Goal: Find specific page/section: Find specific page/section

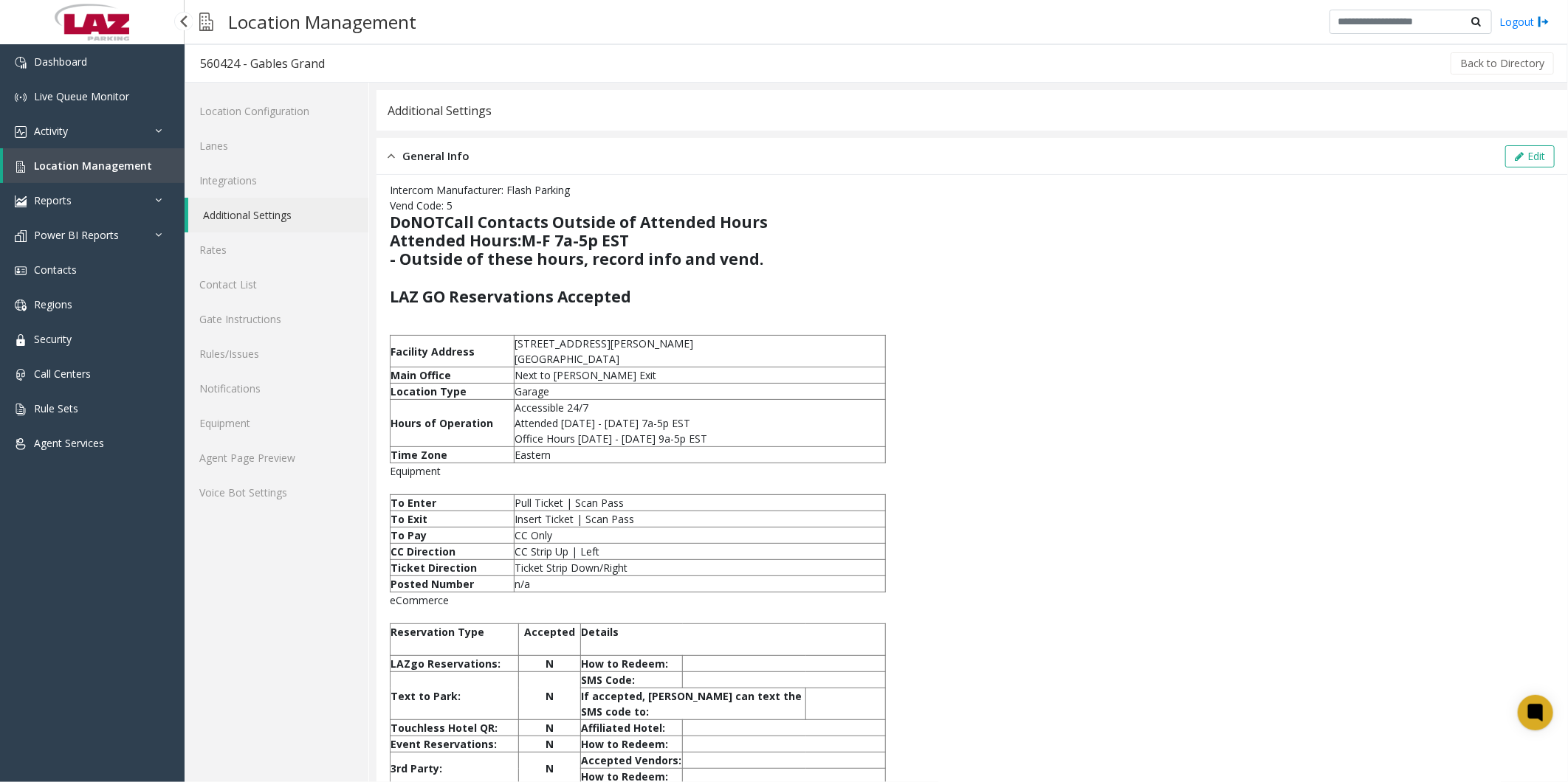
click at [97, 166] on span "Location Management" at bounding box center [93, 166] width 118 height 14
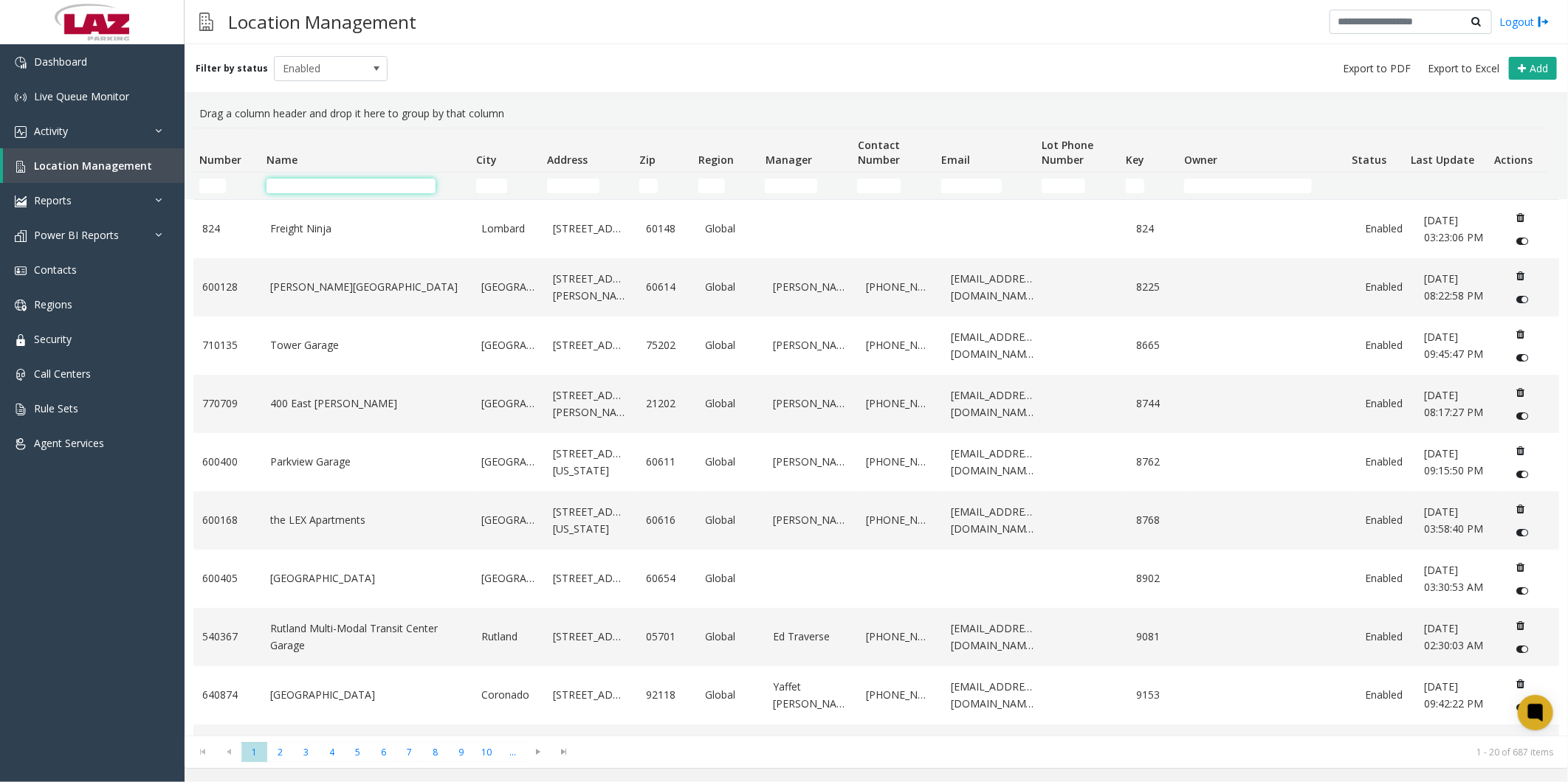
click at [315, 179] on input "Name Filter" at bounding box center [351, 186] width 169 height 14
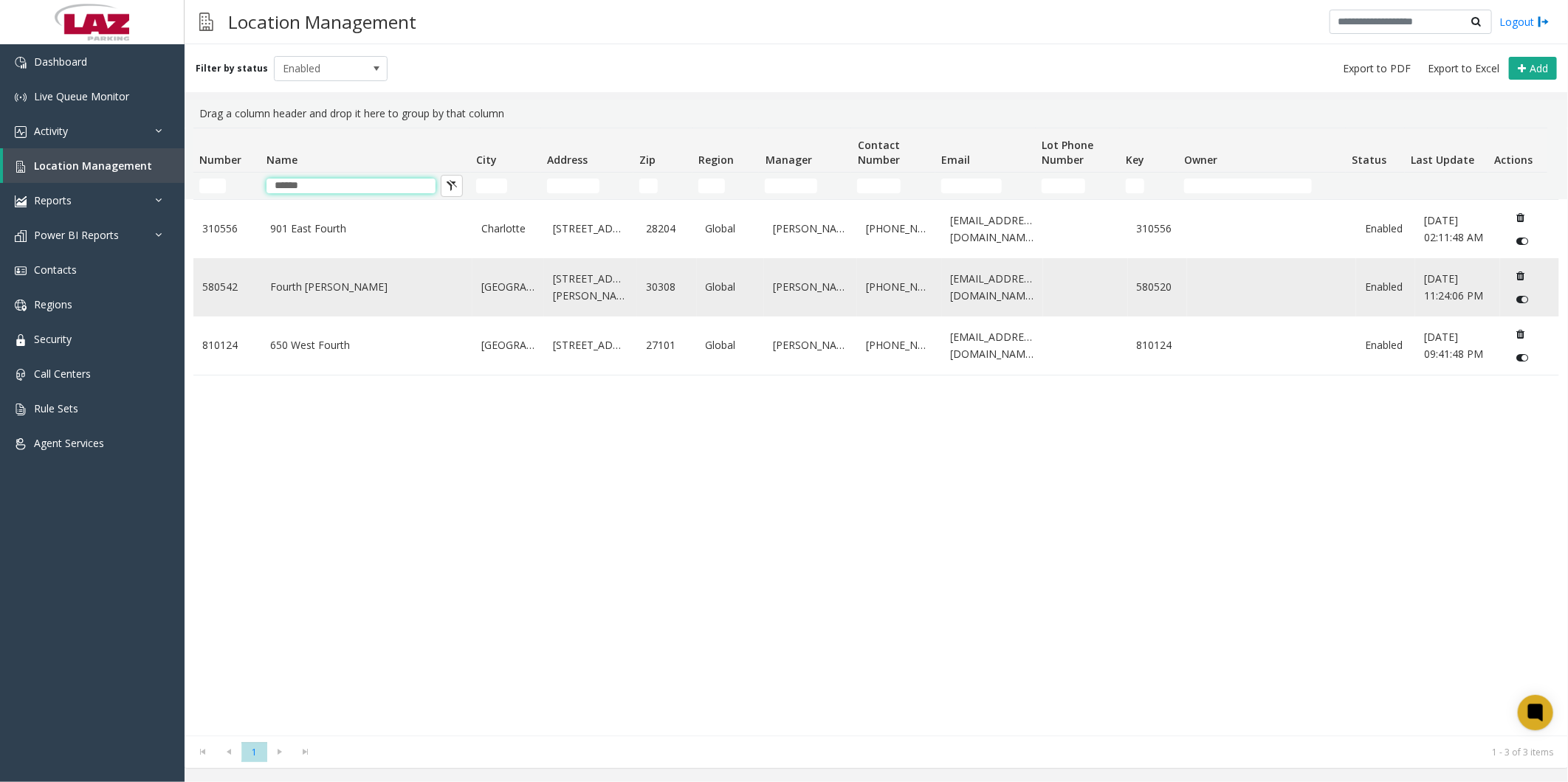
type input "******"
click at [293, 295] on link "Fourth [PERSON_NAME]" at bounding box center [367, 287] width 193 height 16
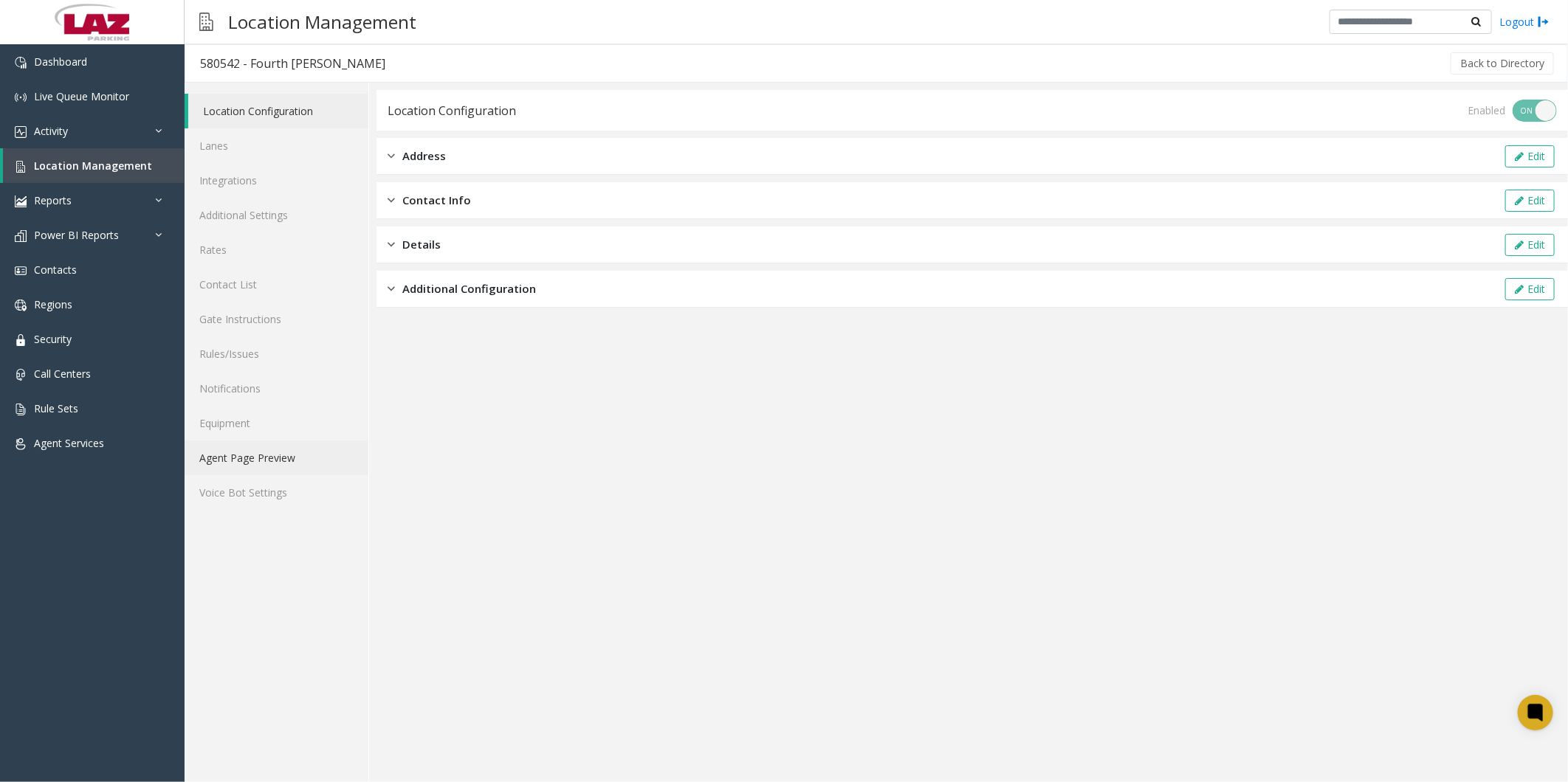
click at [231, 455] on link "Agent Page Preview" at bounding box center [276, 458] width 184 height 35
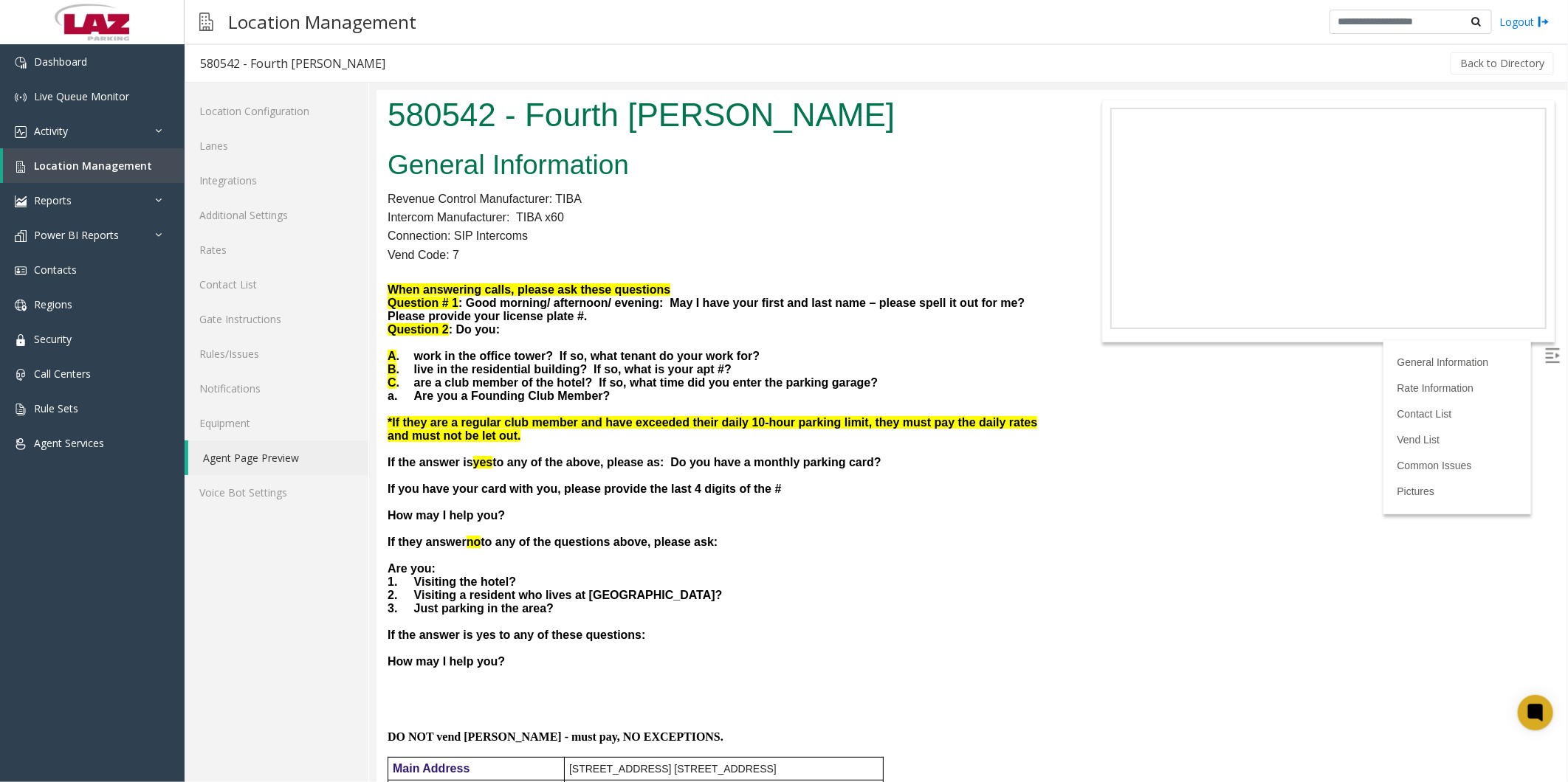
click at [64, 135] on span "Activity" at bounding box center [51, 131] width 34 height 14
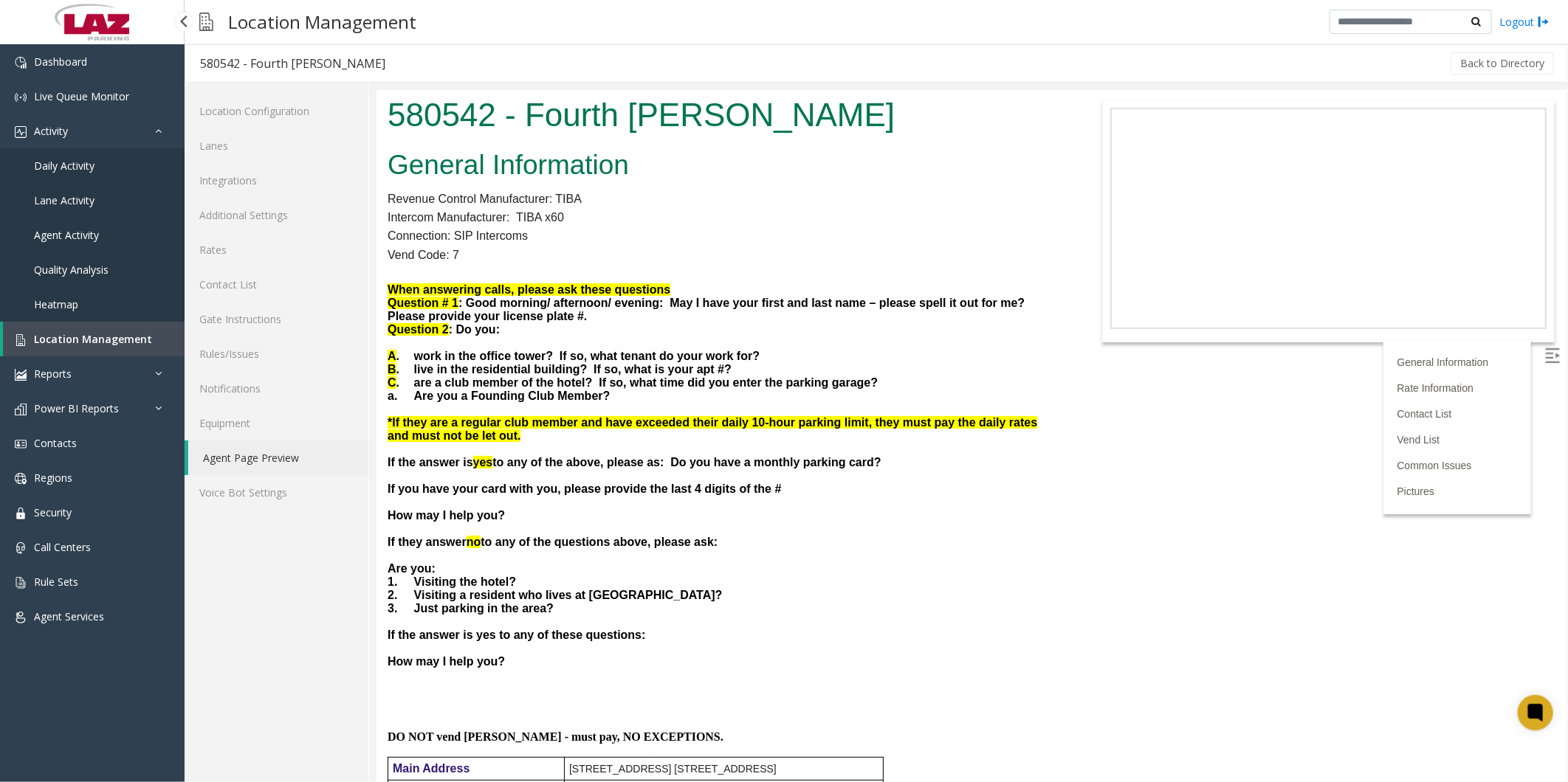
click at [72, 161] on span "Daily Activity" at bounding box center [65, 166] width 61 height 14
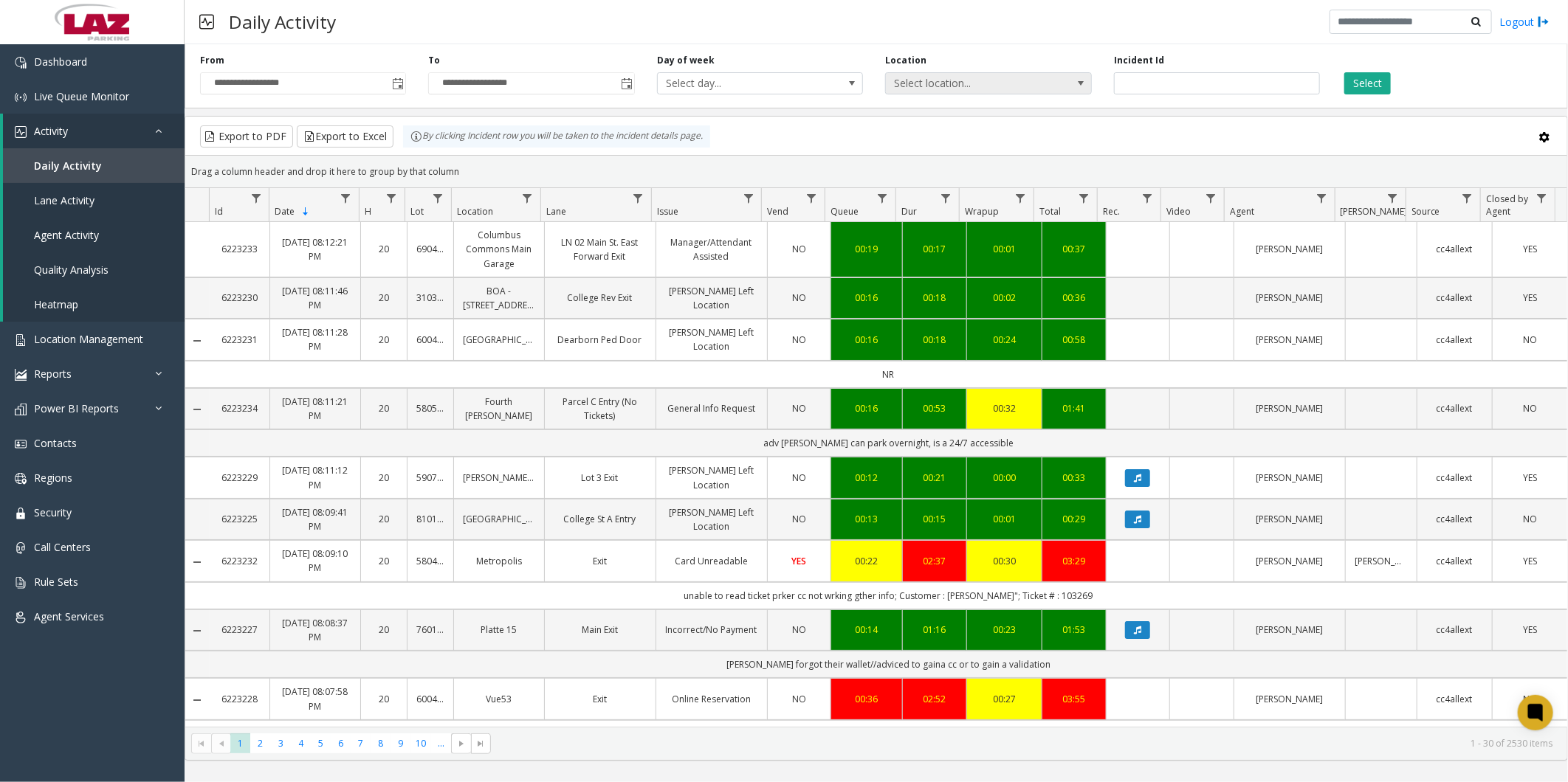
click at [948, 85] on span "Select location..." at bounding box center [967, 83] width 164 height 21
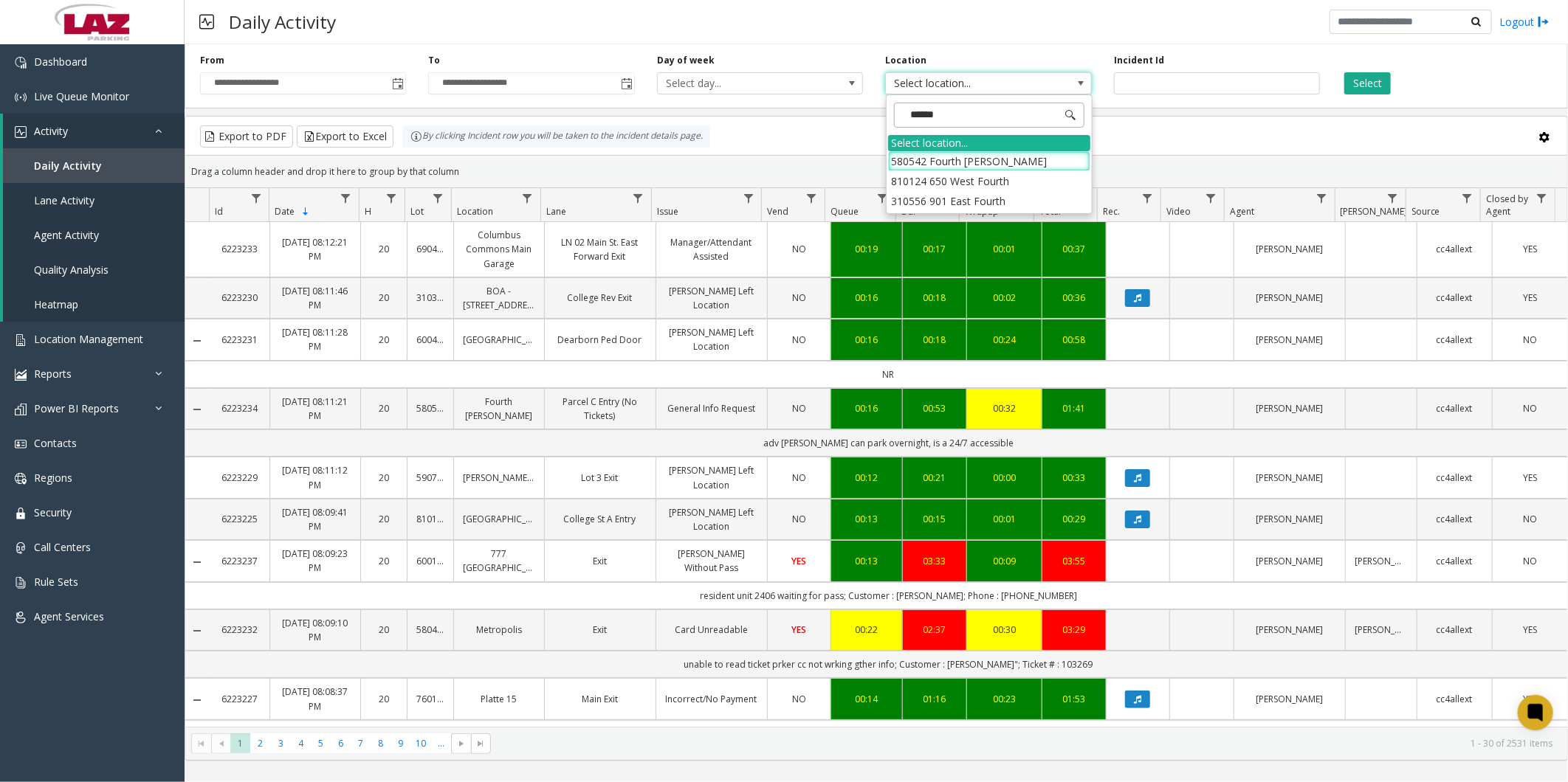
type input "******"
click at [914, 163] on li "580542 Fourth [PERSON_NAME]" at bounding box center [990, 161] width 202 height 20
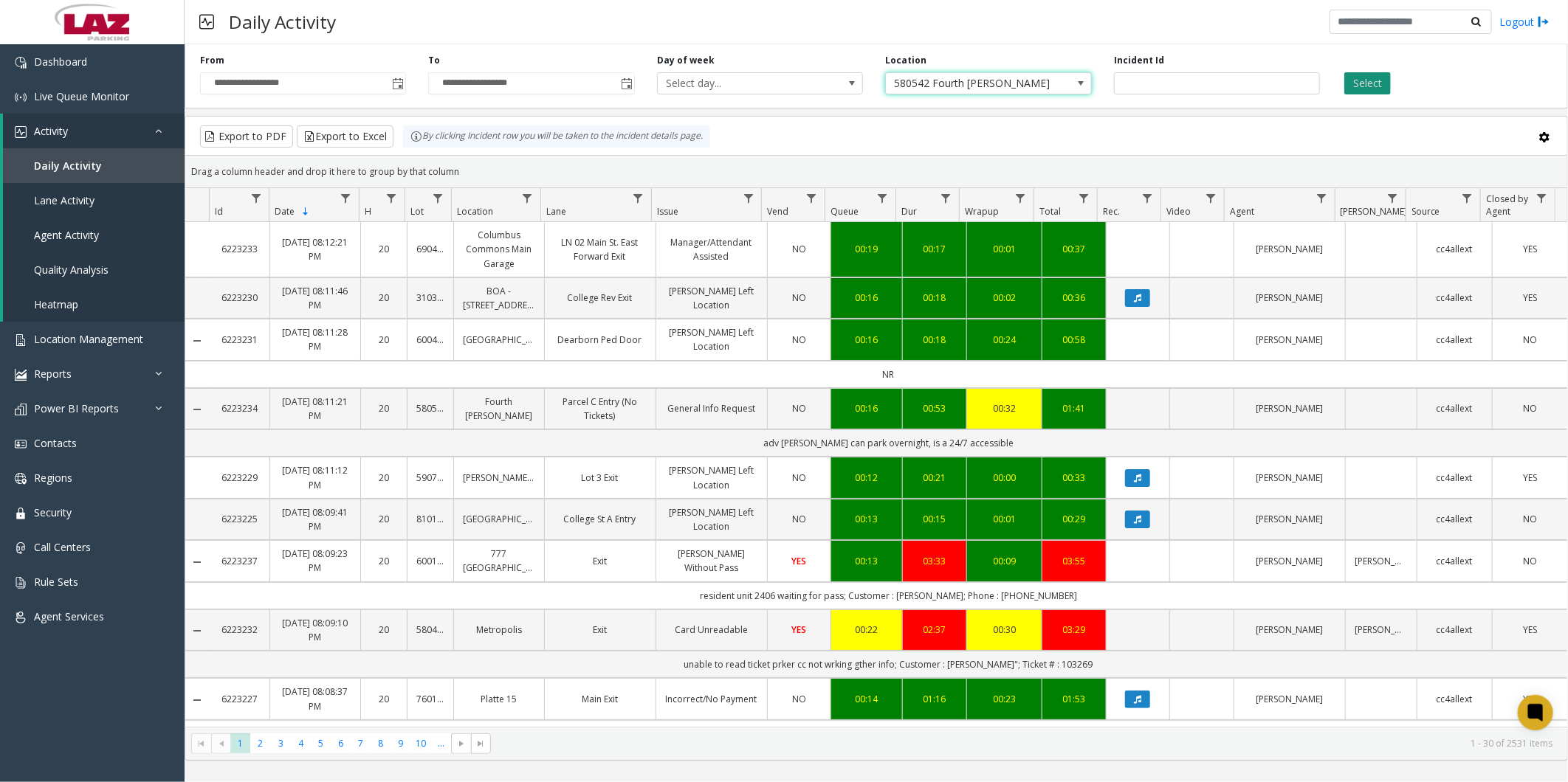
click at [1354, 85] on button "Select" at bounding box center [1367, 83] width 46 height 22
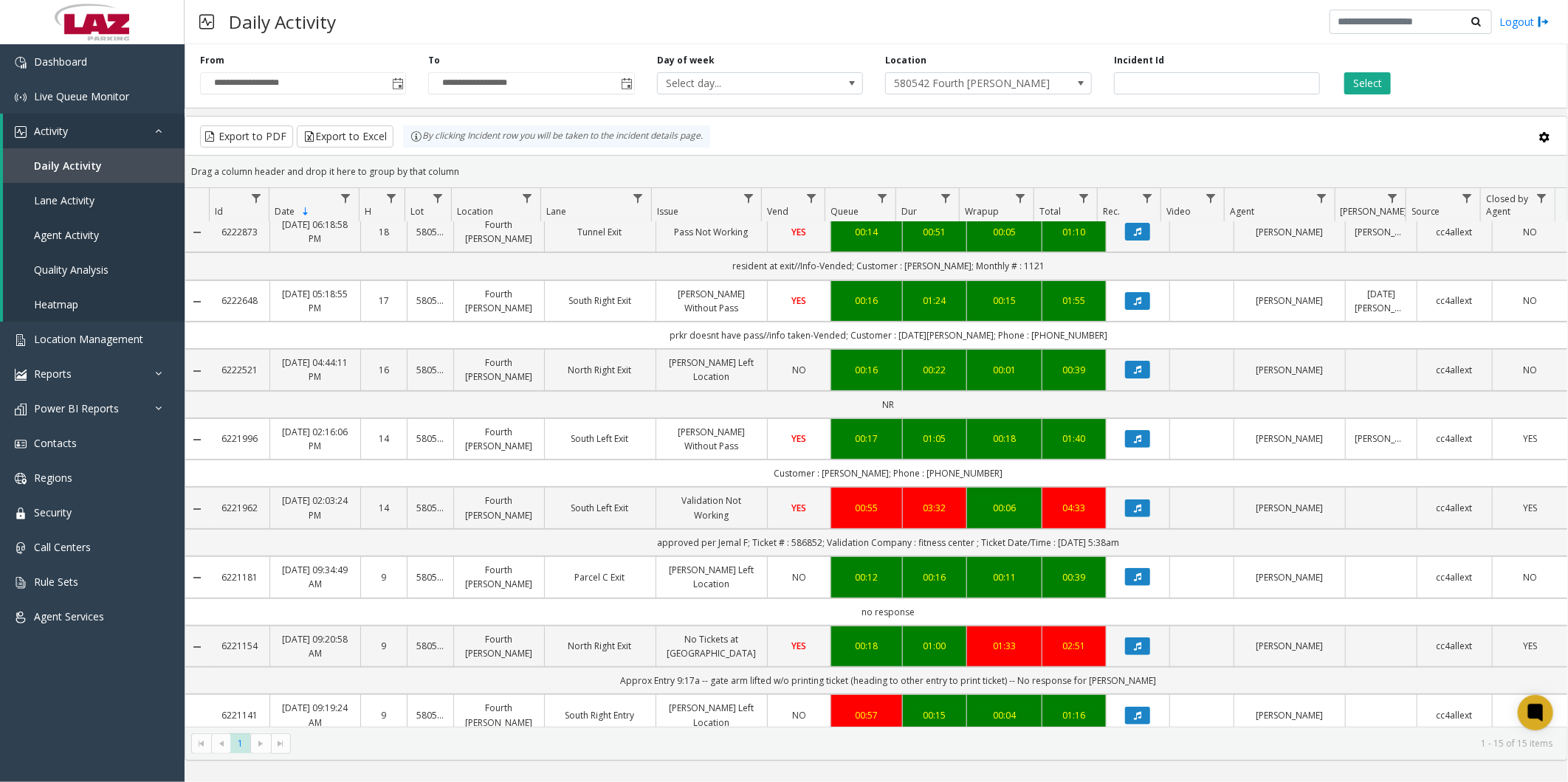
scroll to position [246, 0]
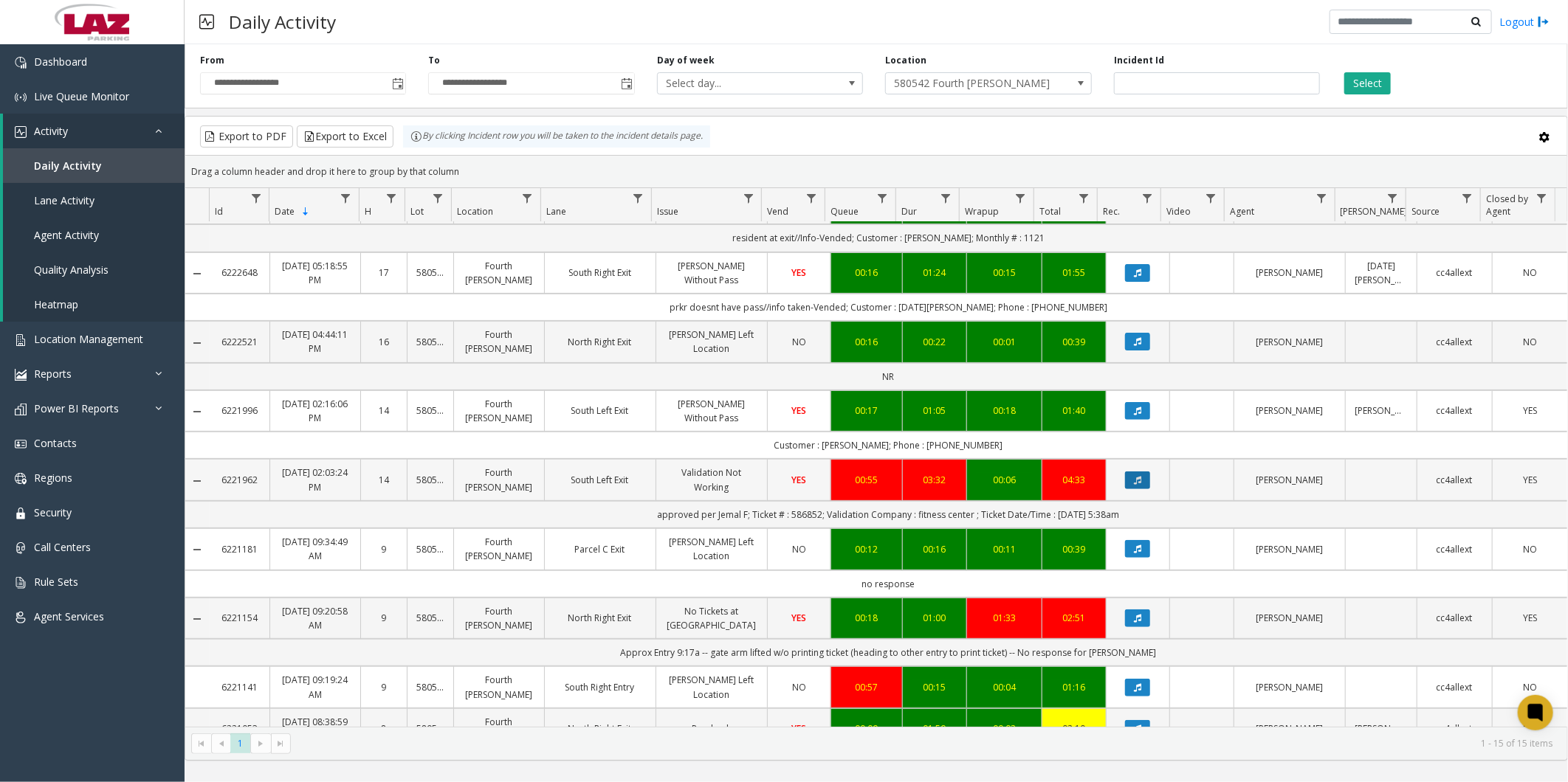
click at [1133, 477] on button "Data table" at bounding box center [1137, 480] width 25 height 17
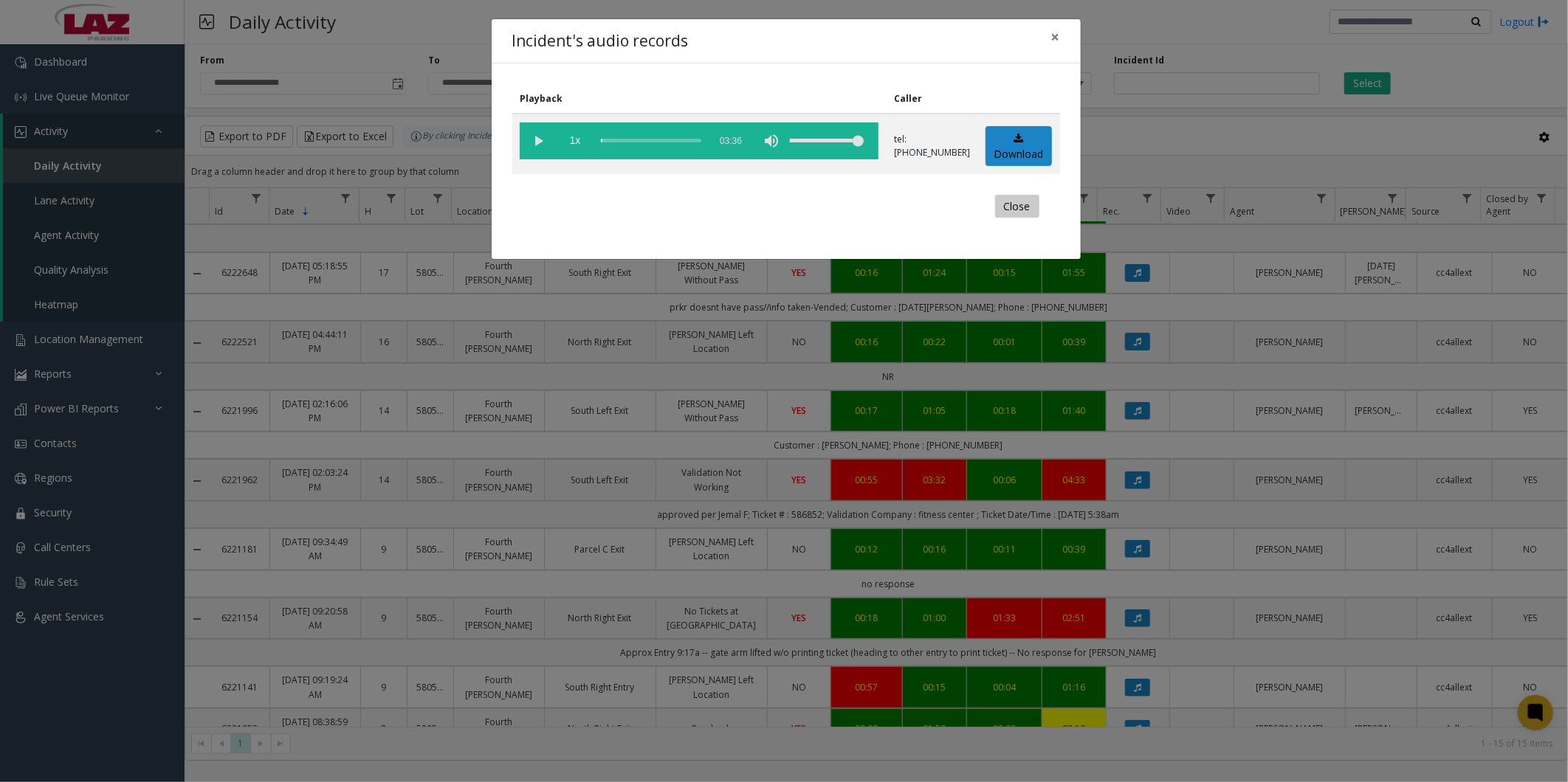
click at [1019, 205] on button "Close" at bounding box center [1018, 206] width 44 height 24
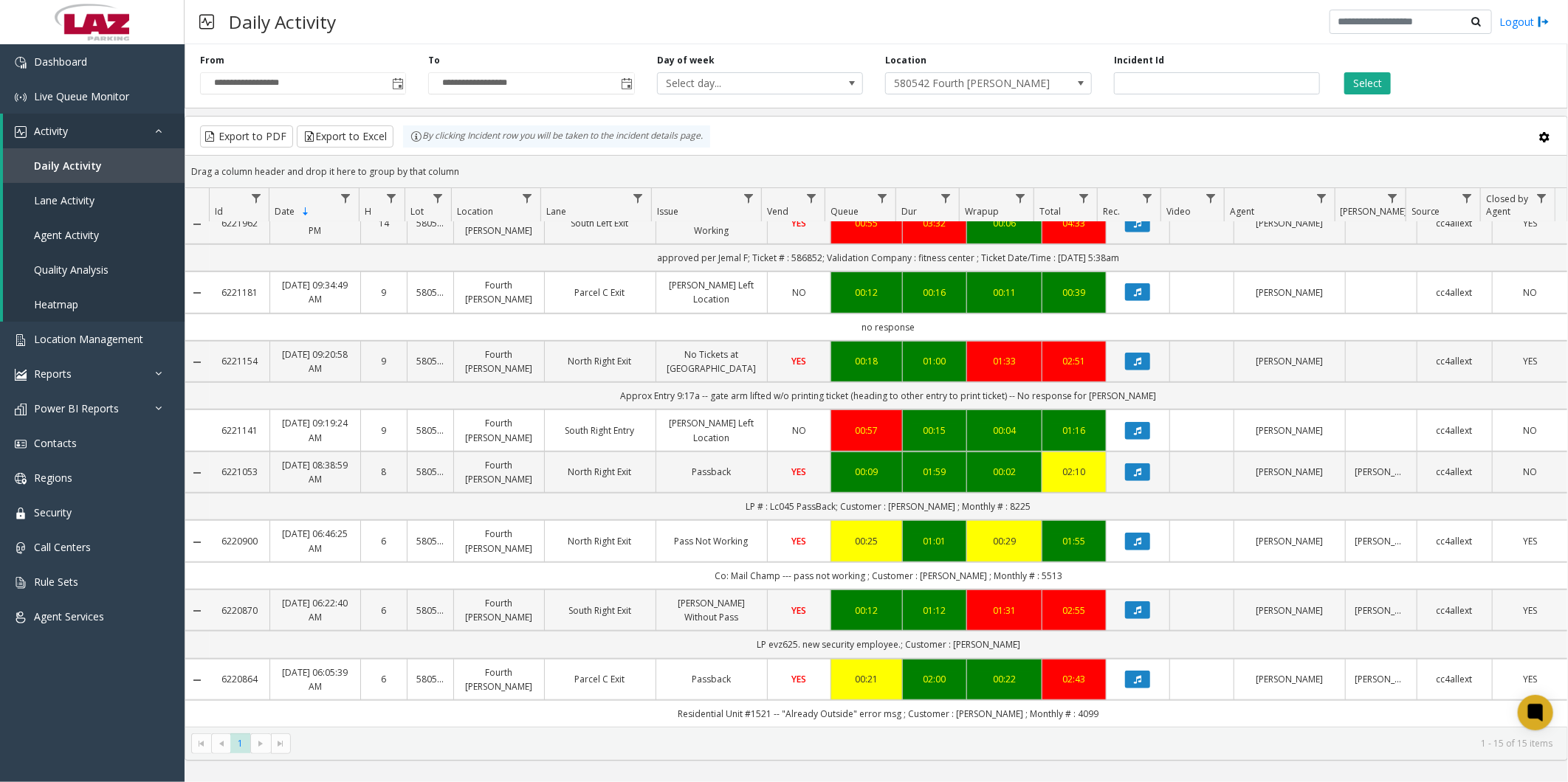
scroll to position [0, 0]
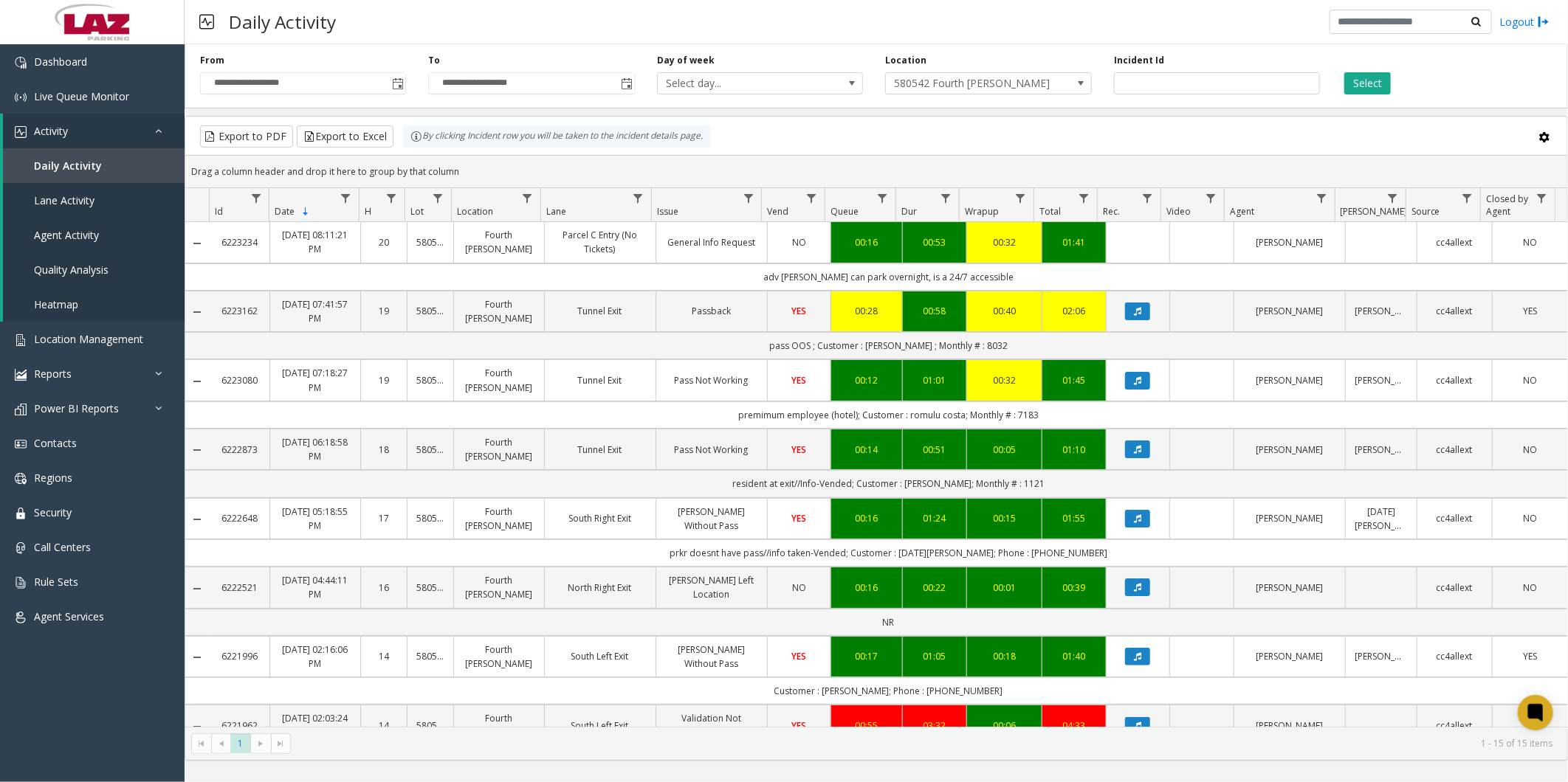
click at [938, 108] on div "**********" at bounding box center [876, 73] width 1384 height 70
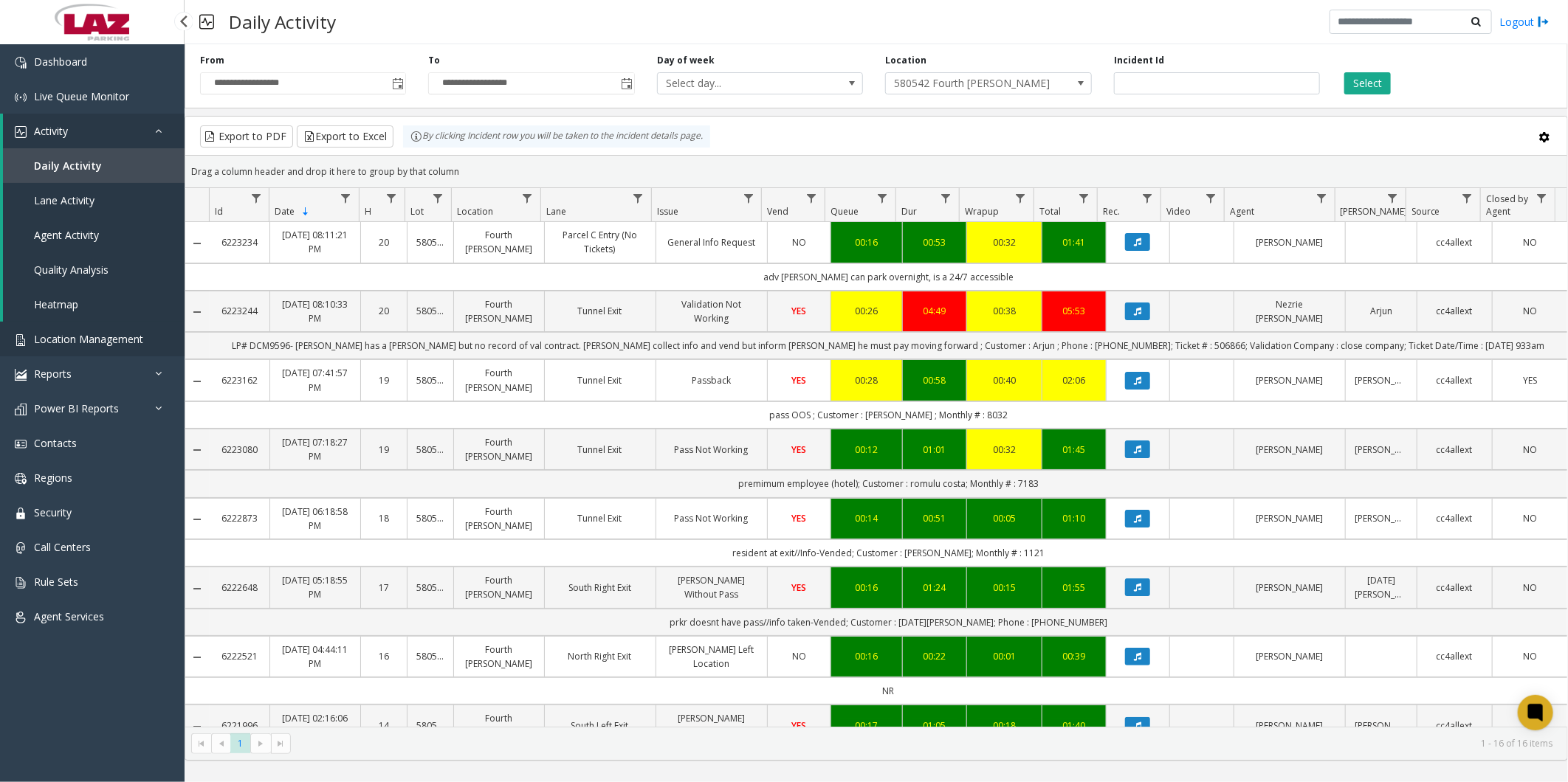
click at [82, 330] on link "Location Management" at bounding box center [92, 339] width 184 height 35
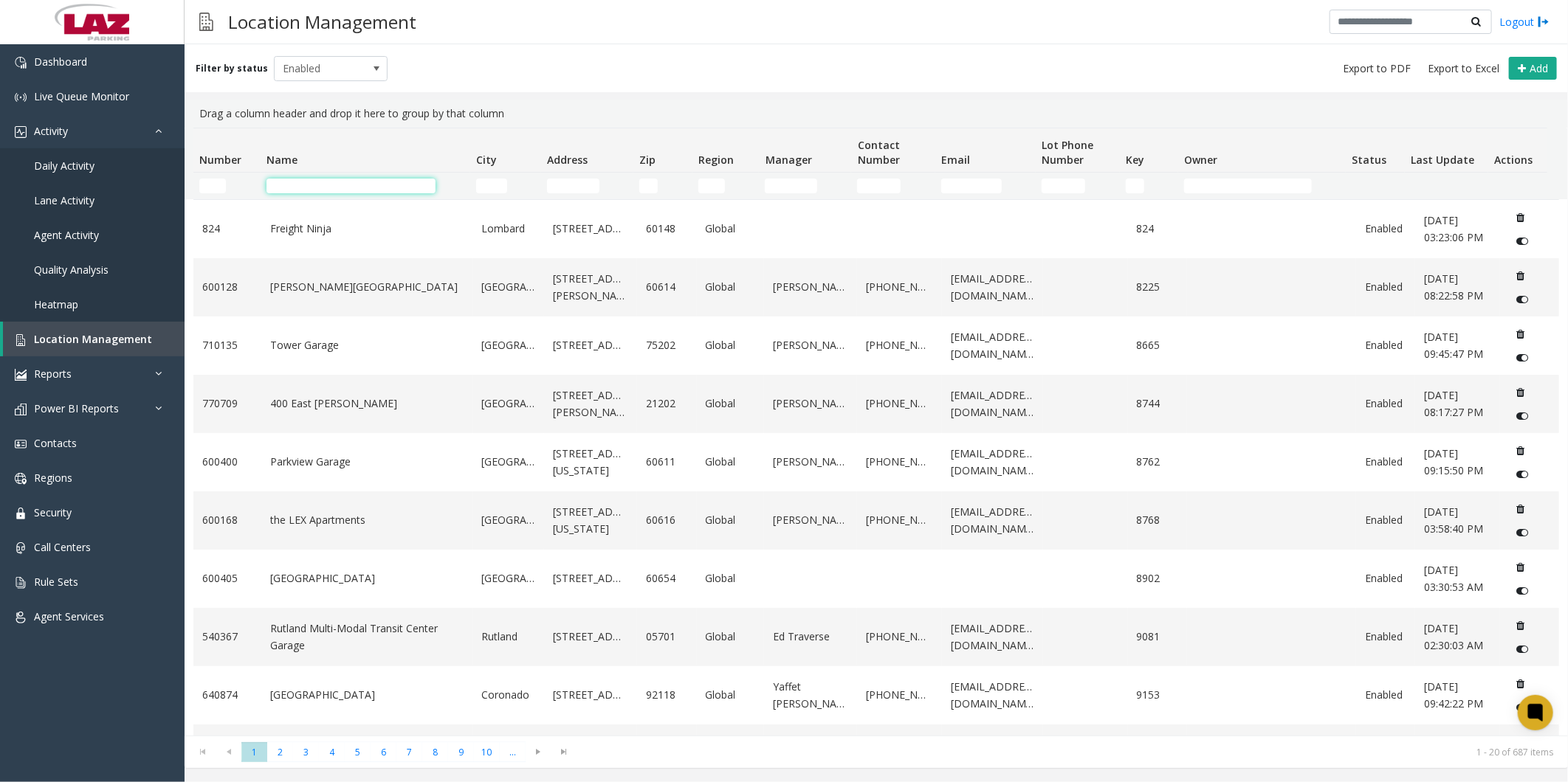
click at [340, 186] on input "Name Filter" at bounding box center [351, 186] width 169 height 14
type input "***"
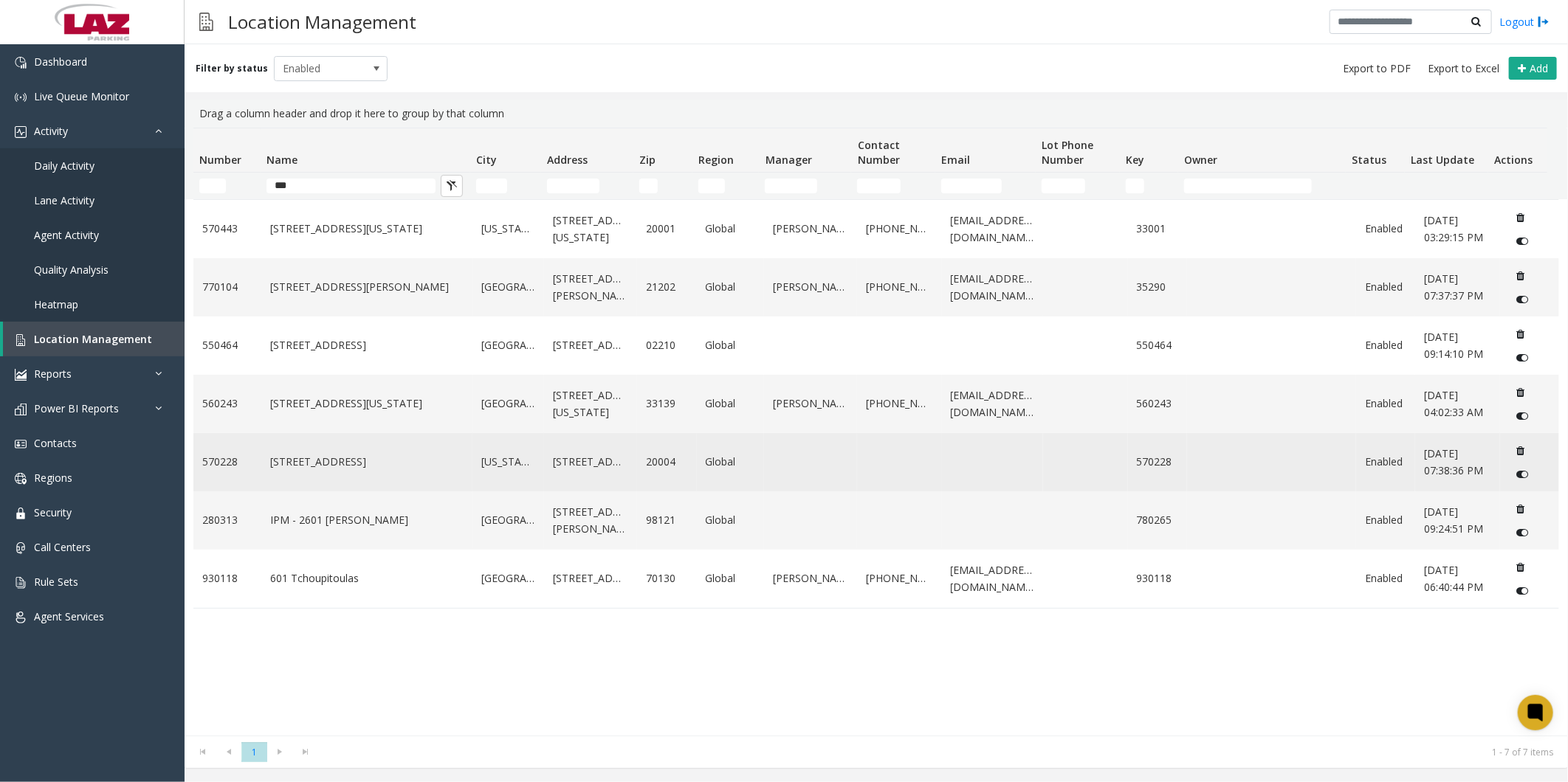
click at [313, 470] on link "[STREET_ADDRESS]" at bounding box center [367, 462] width 193 height 16
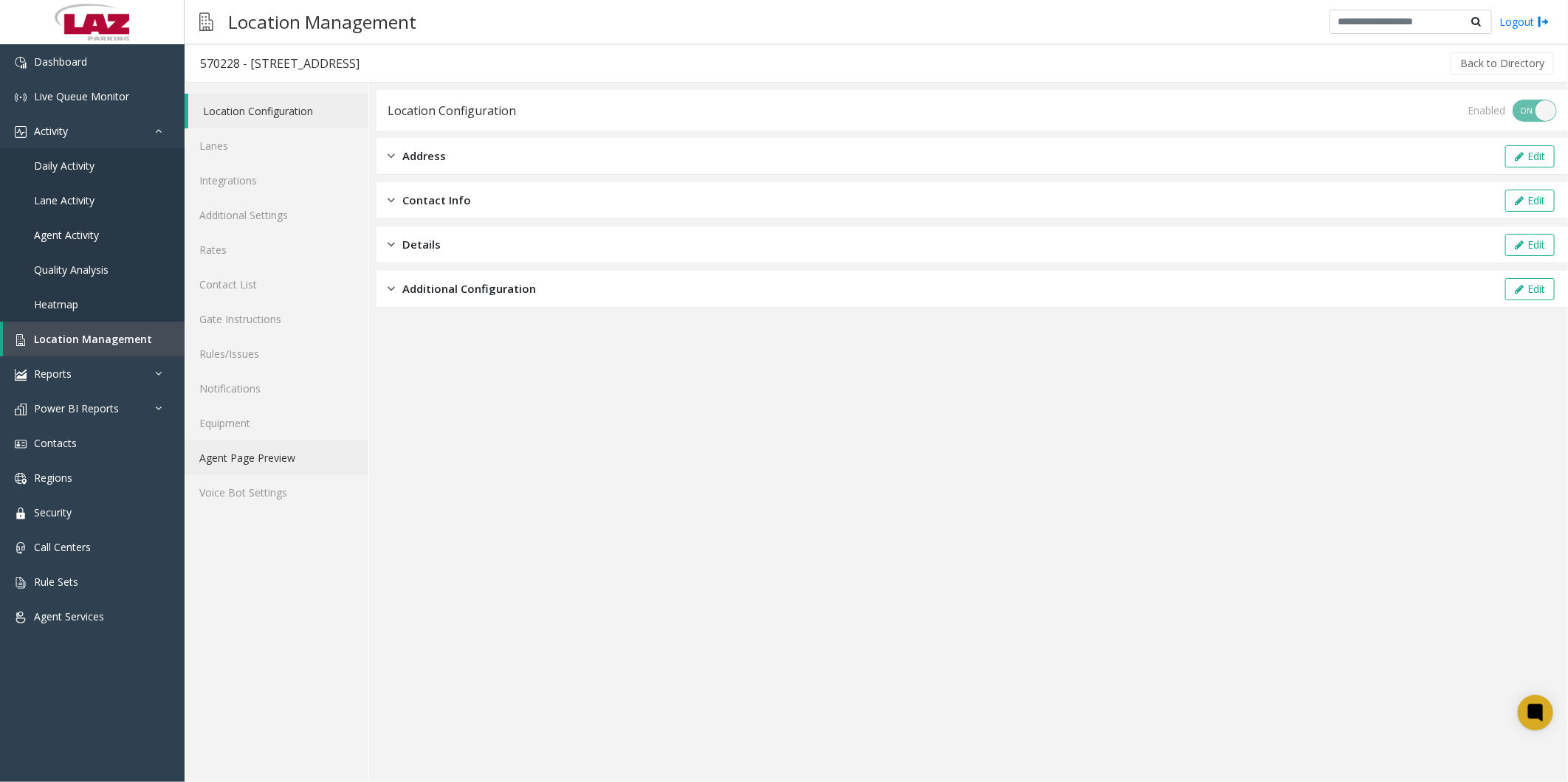
click at [253, 461] on link "Agent Page Preview" at bounding box center [276, 458] width 184 height 35
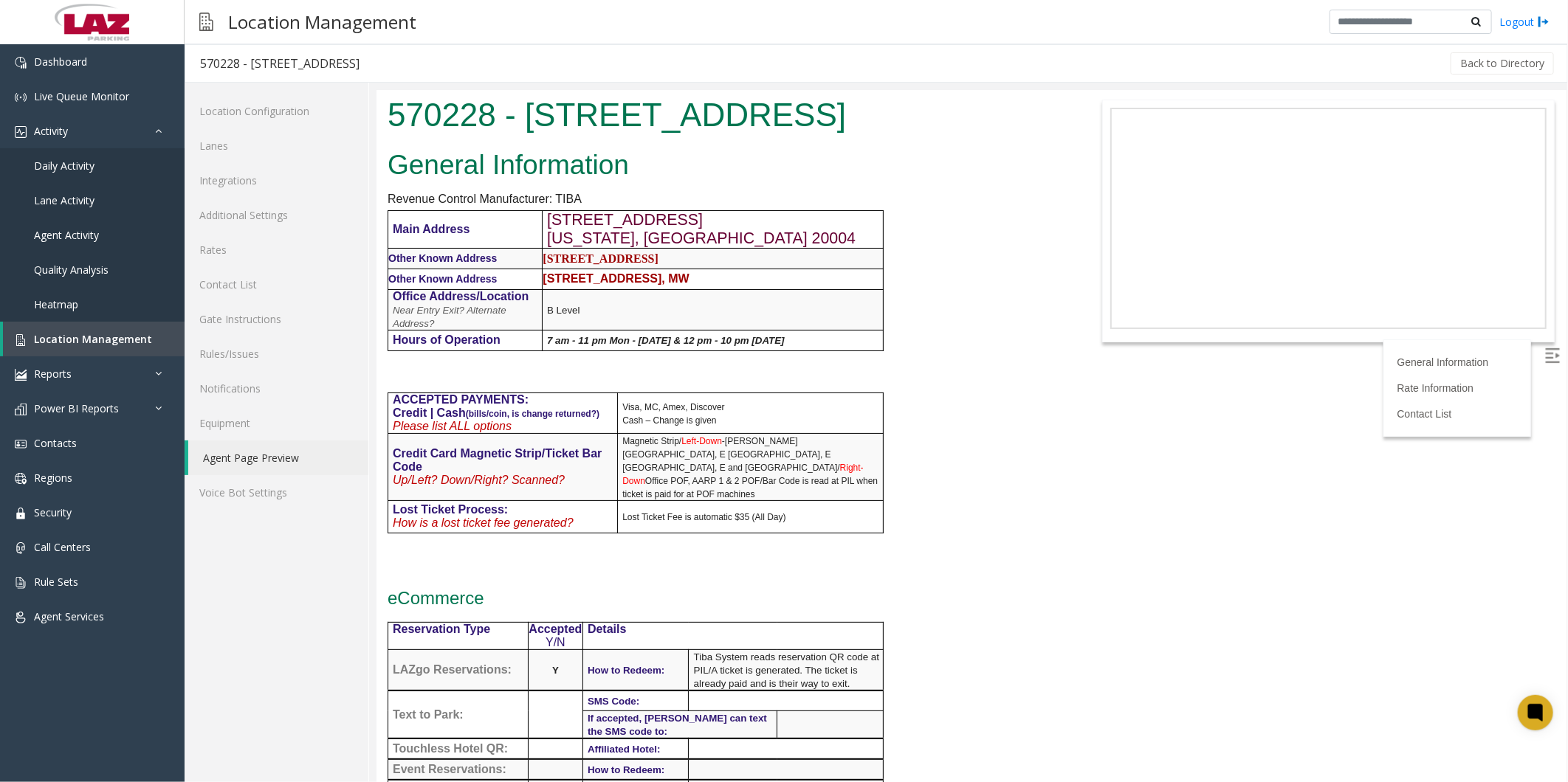
click at [969, 561] on p at bounding box center [722, 567] width 672 height 13
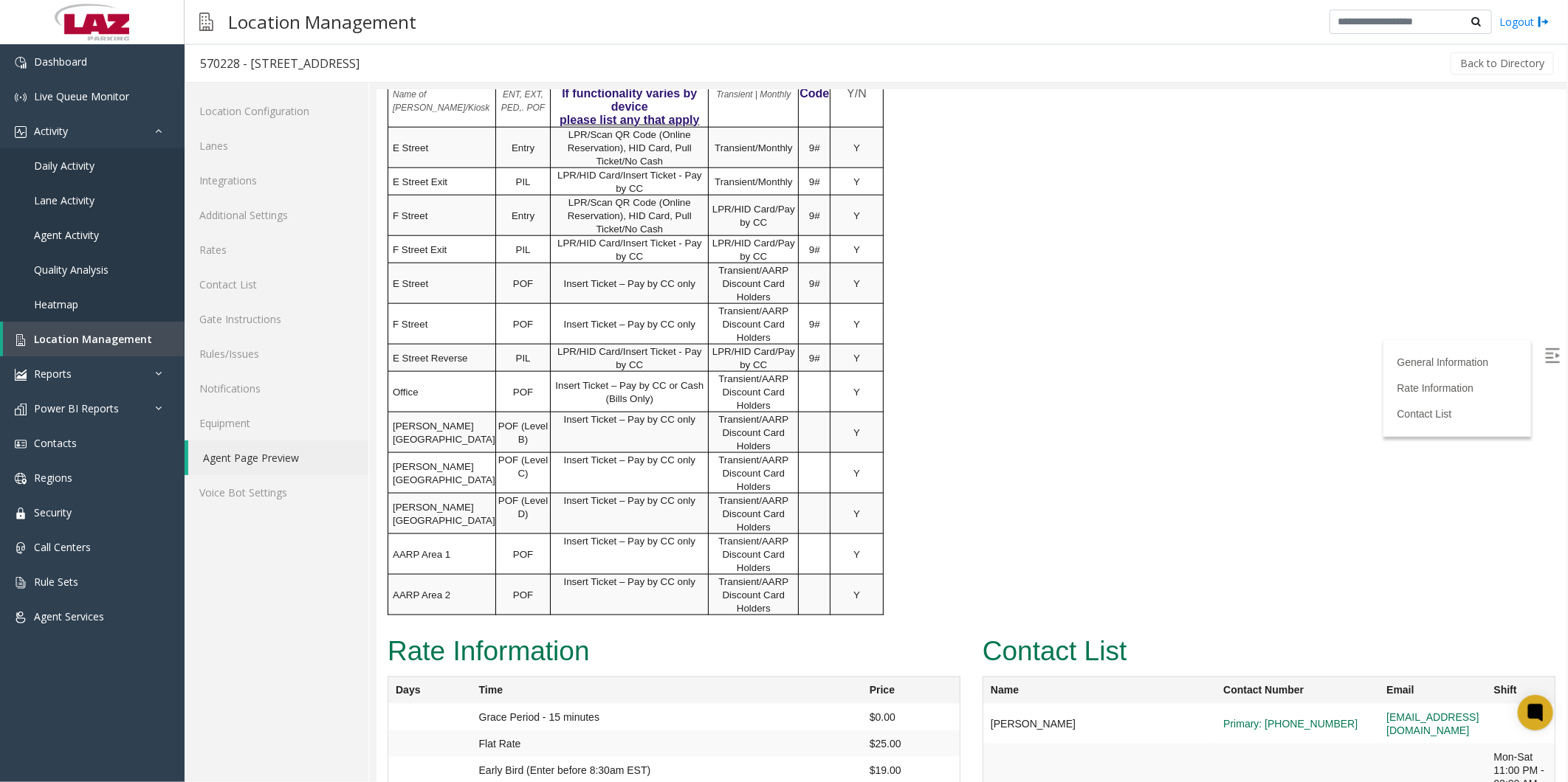
scroll to position [1126, 0]
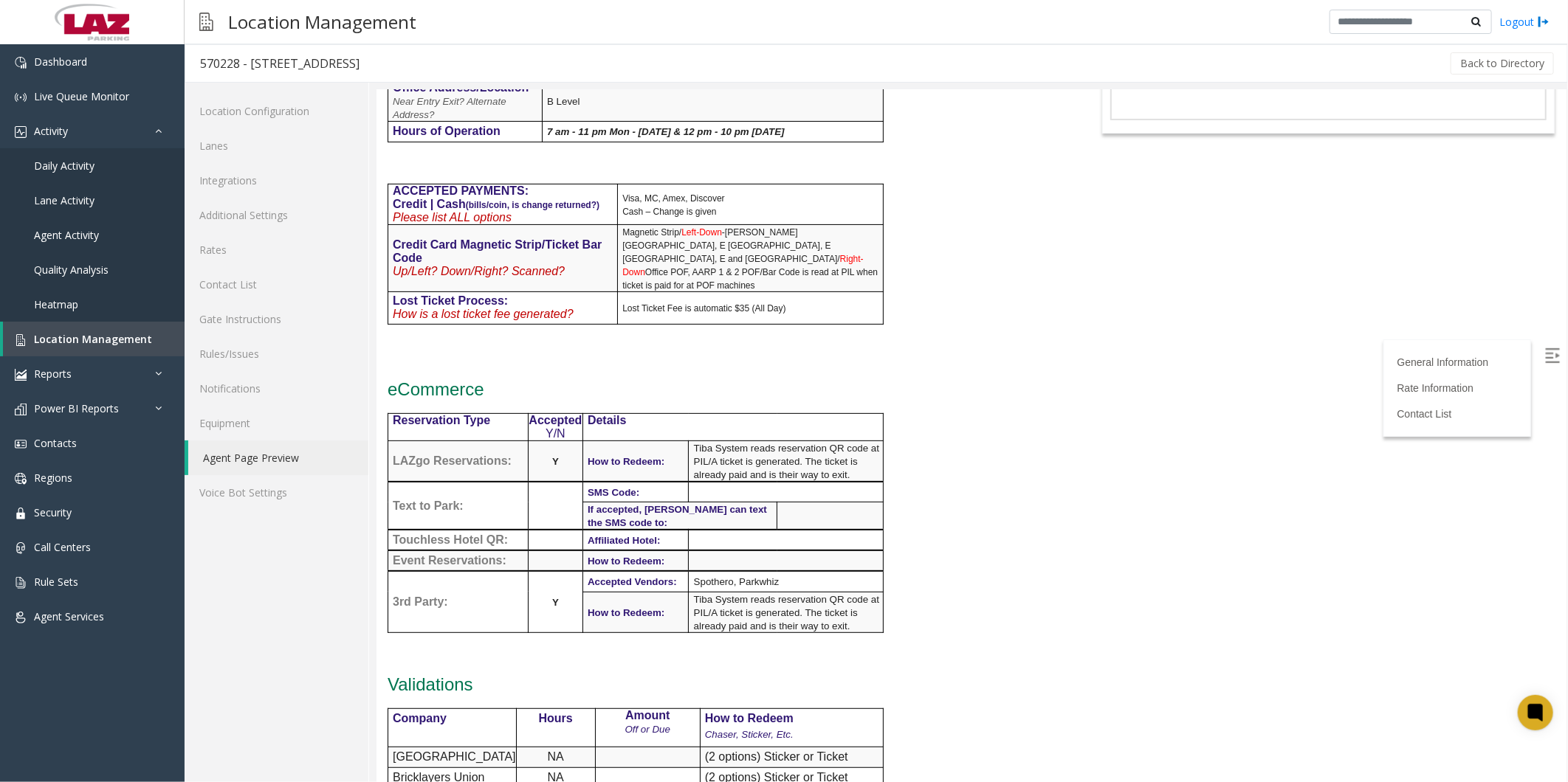
scroll to position [0, 0]
